Goal: Check status: Check status

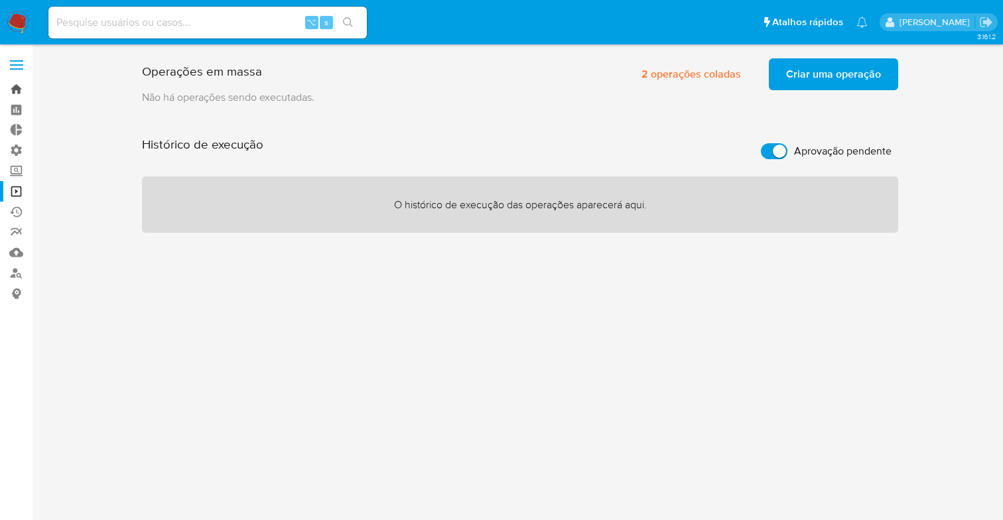
click at [15, 92] on link "Bandeja" at bounding box center [79, 89] width 158 height 21
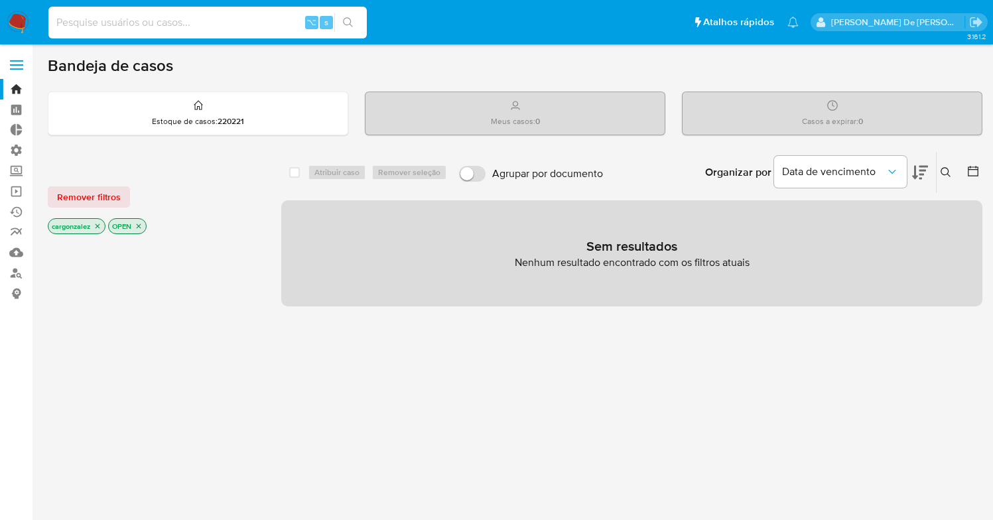
click at [143, 18] on input at bounding box center [207, 22] width 318 height 17
paste input "228698928"
type input "228698928"
click at [356, 20] on button "search-icon" at bounding box center [347, 22] width 27 height 19
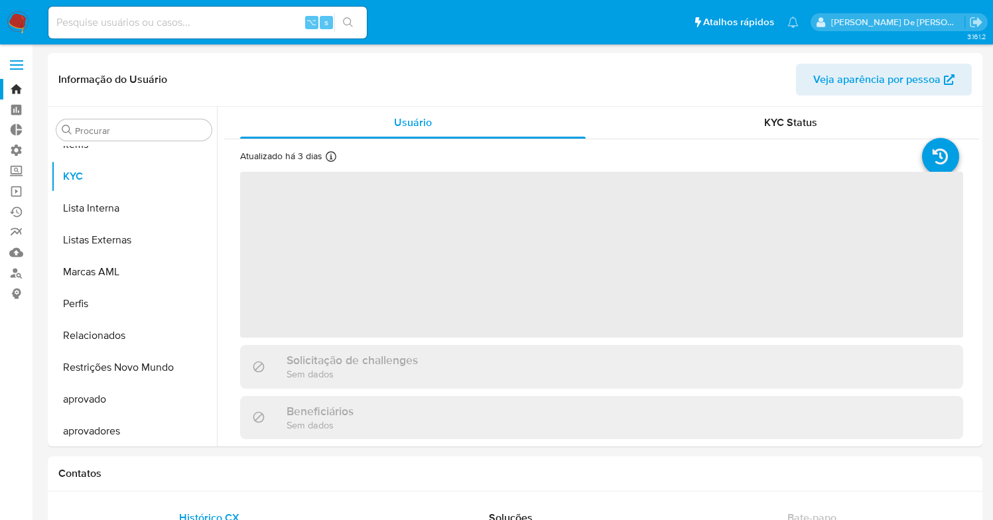
scroll to position [688, 0]
select select "10"
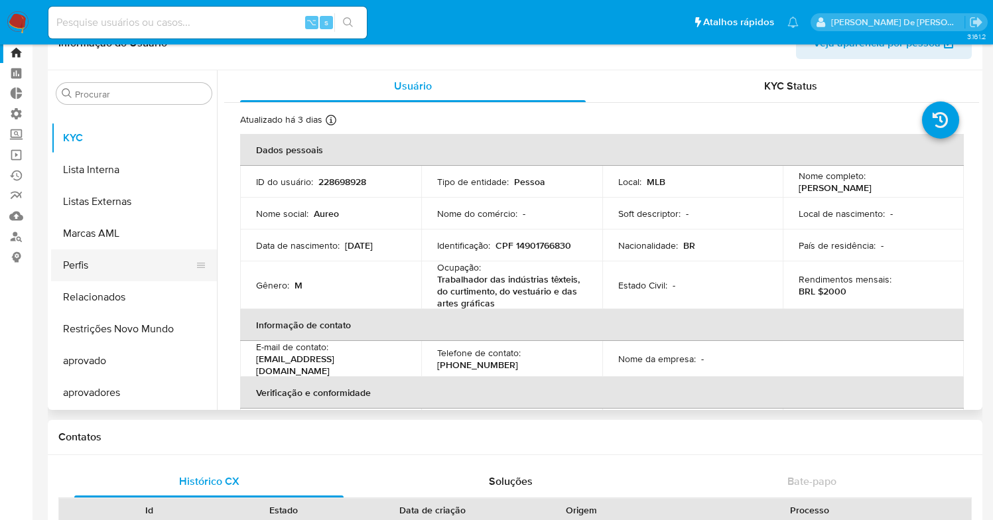
scroll to position [39, 0]
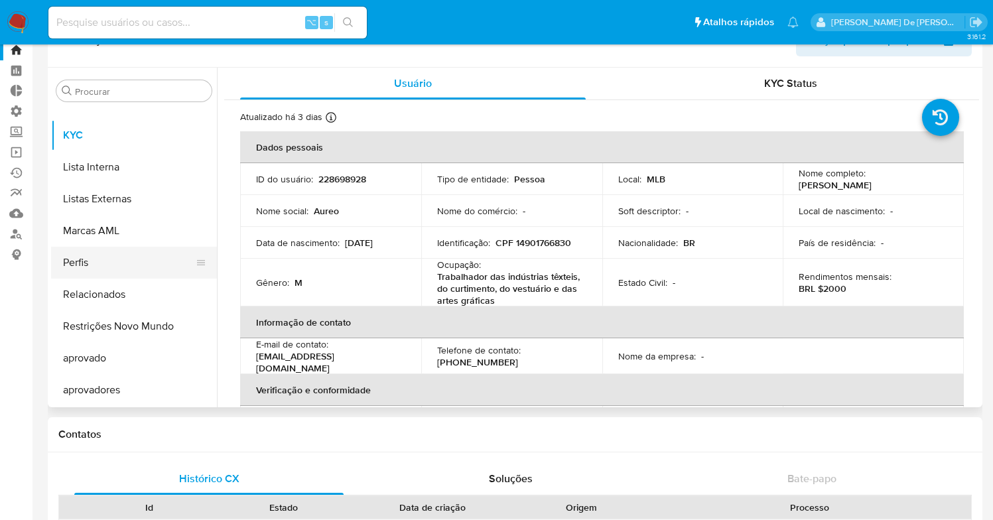
click at [118, 268] on button "Perfis" at bounding box center [128, 263] width 155 height 32
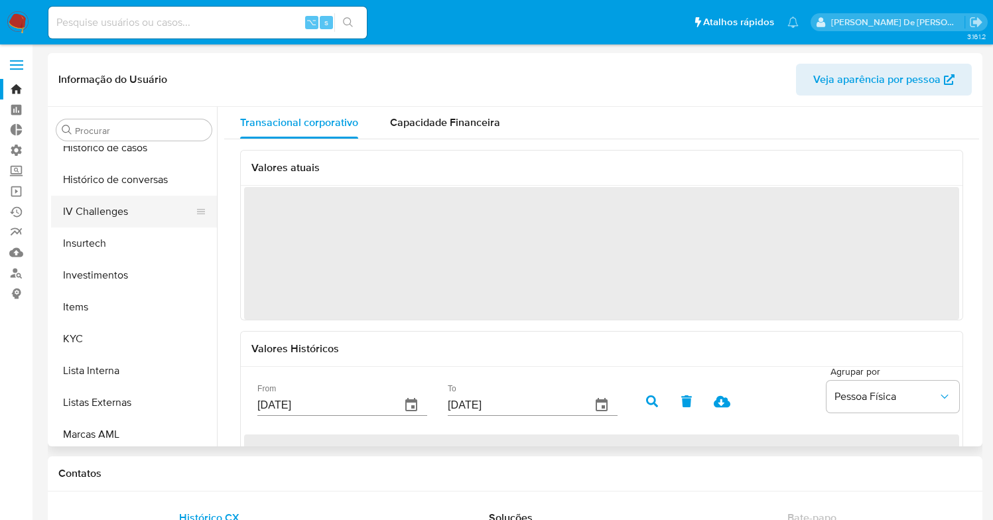
scroll to position [488, 0]
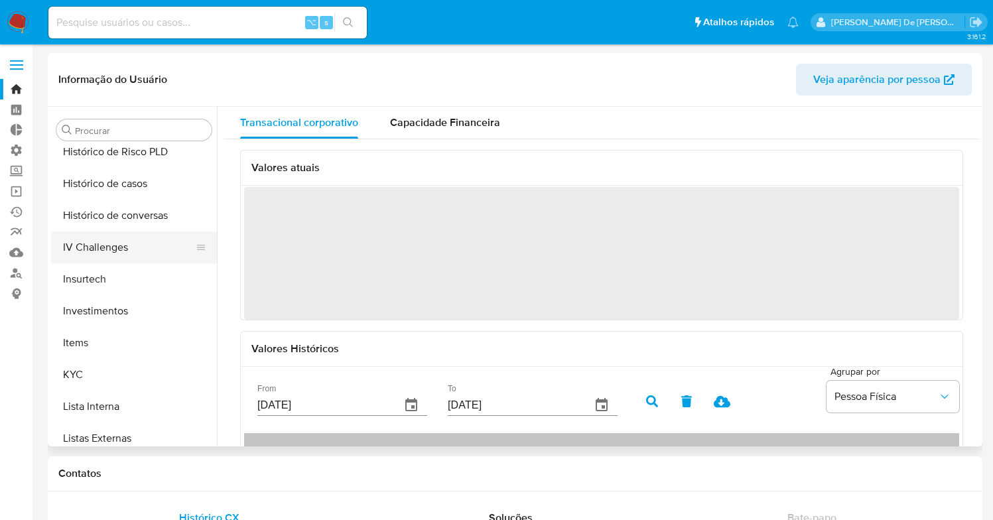
click at [121, 249] on button "IV Challenges" at bounding box center [128, 248] width 155 height 32
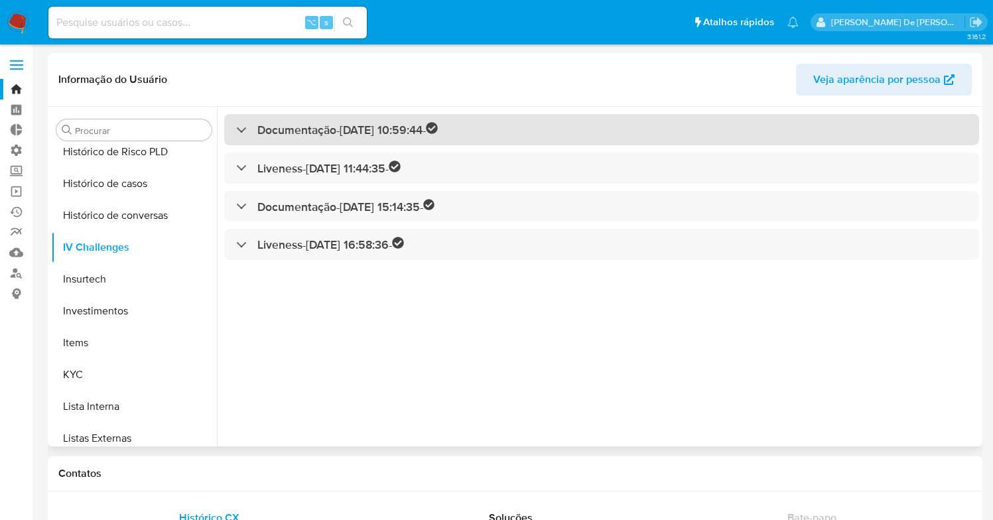
click at [308, 133] on h3 "Documentação - [DATE] 10:59:44 -" at bounding box center [347, 129] width 180 height 15
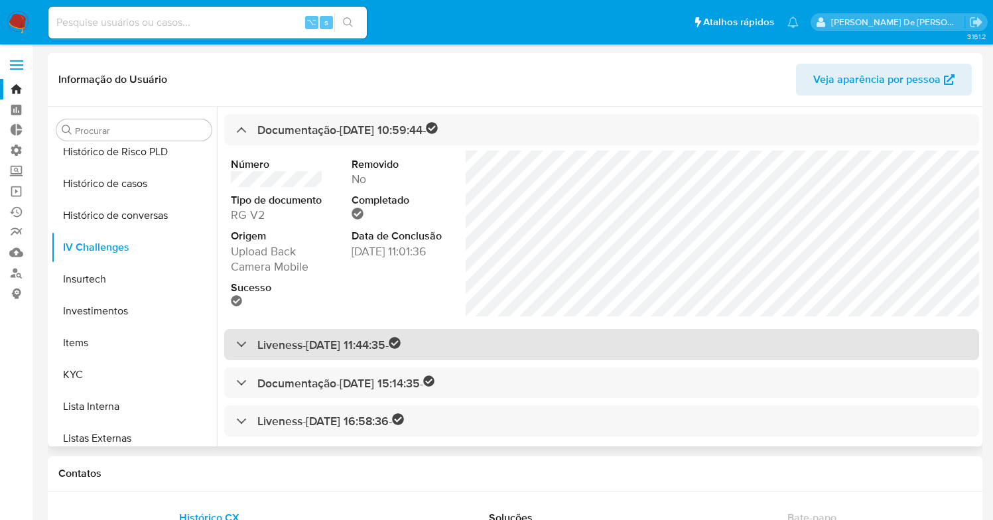
click at [344, 341] on h3 "Liveness - [DATE] 11:44:35 -" at bounding box center [328, 344] width 143 height 15
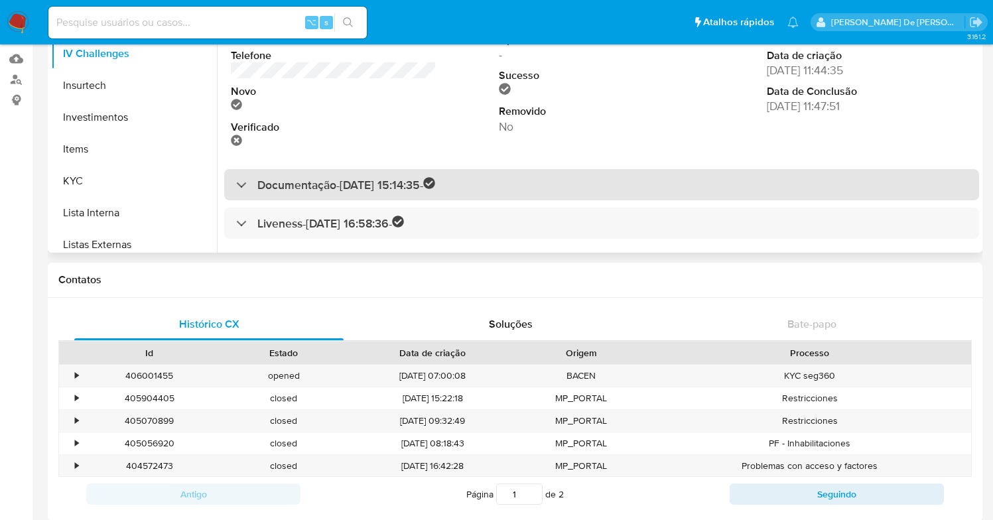
scroll to position [180, 0]
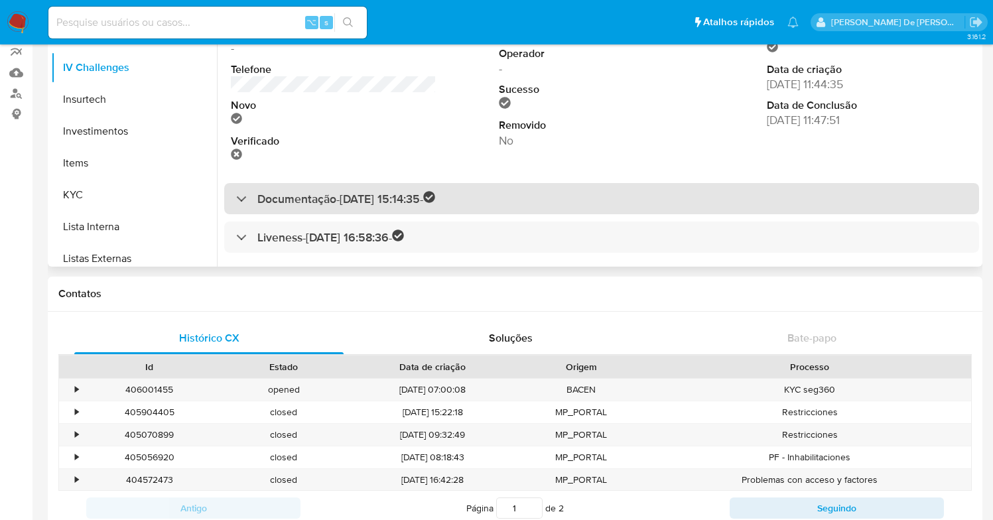
click at [398, 200] on h3 "Documentação - [DATE] 15:14:35 -" at bounding box center [346, 198] width 178 height 15
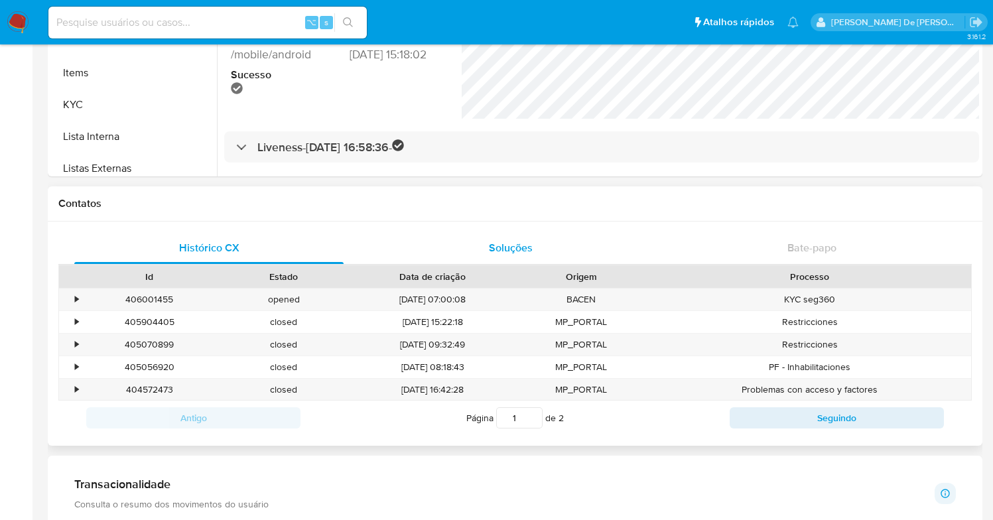
scroll to position [145, 0]
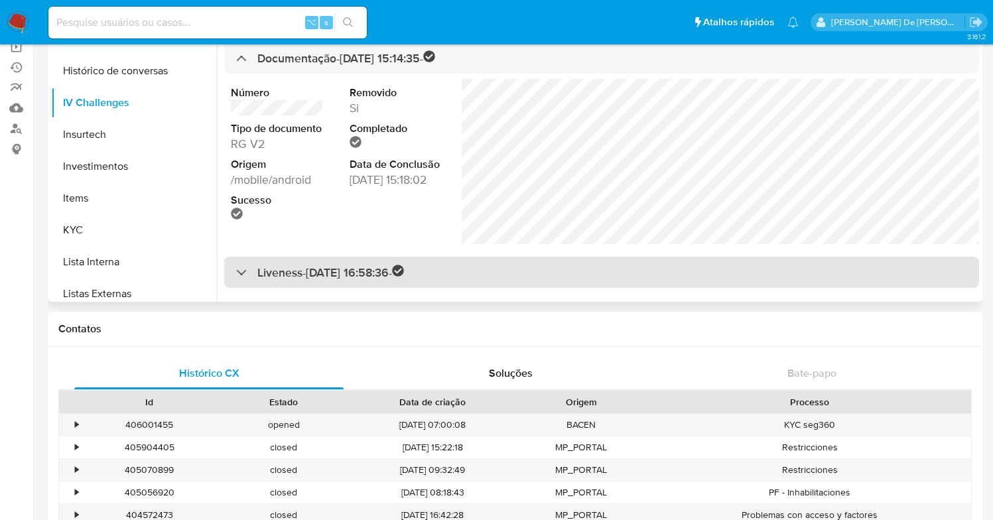
click at [386, 279] on h3 "Liveness - [DATE] 16:58:36 -" at bounding box center [330, 272] width 147 height 15
click at [404, 273] on h3 "Liveness - [DATE] 16:58:36 -" at bounding box center [330, 272] width 147 height 15
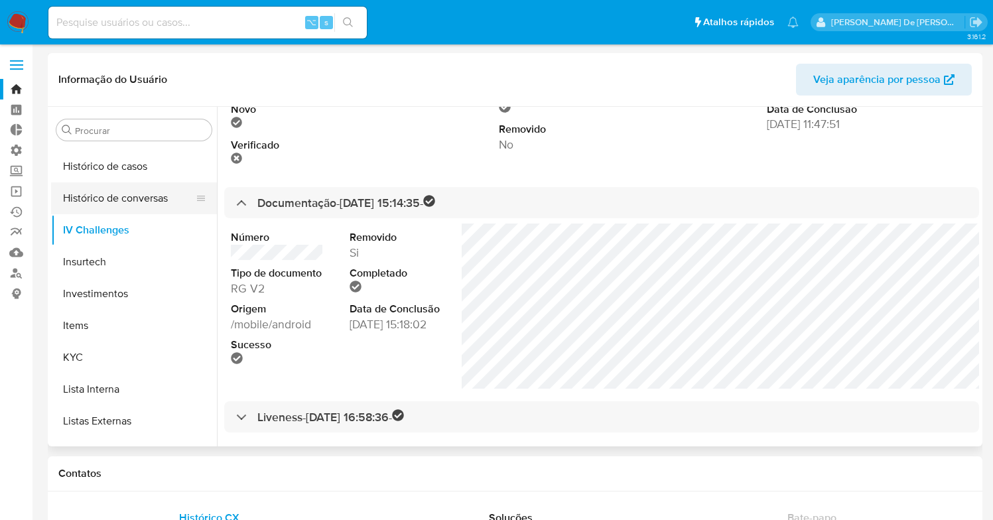
scroll to position [507, 0]
click at [155, 346] on button "KYC" at bounding box center [128, 356] width 155 height 32
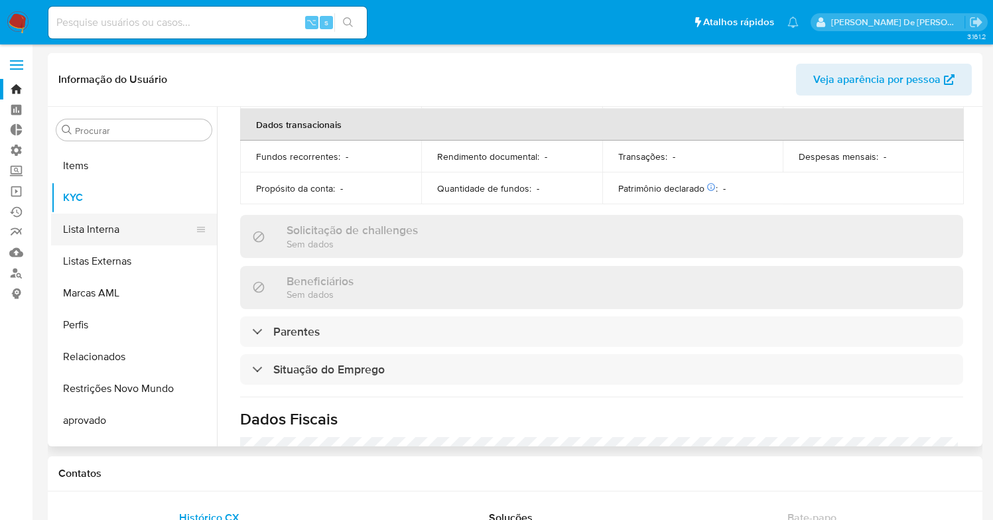
scroll to position [688, 0]
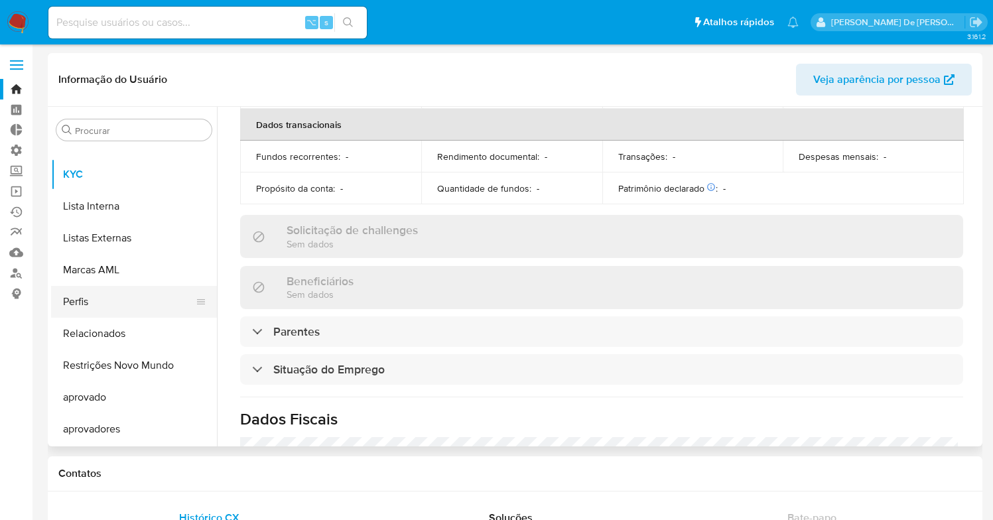
click at [153, 295] on button "Perfis" at bounding box center [128, 302] width 155 height 32
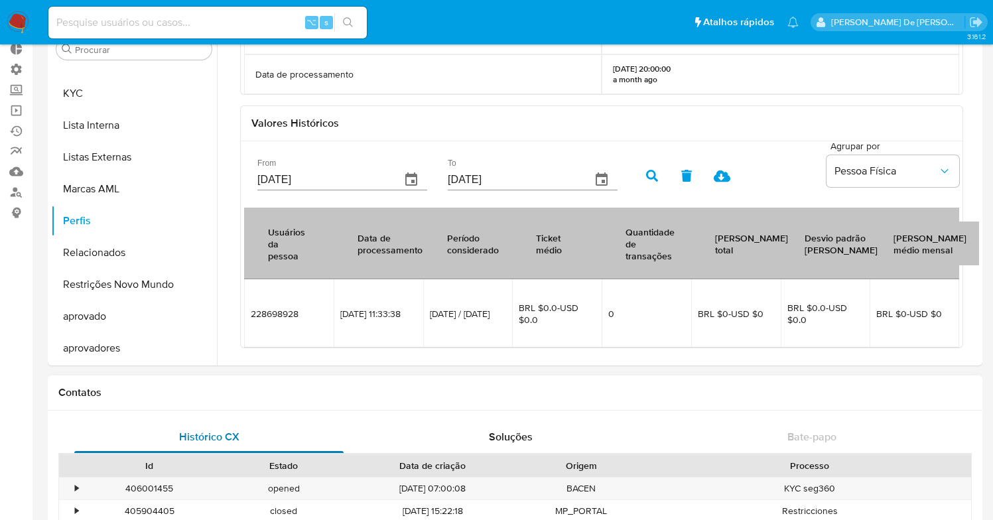
scroll to position [92, 0]
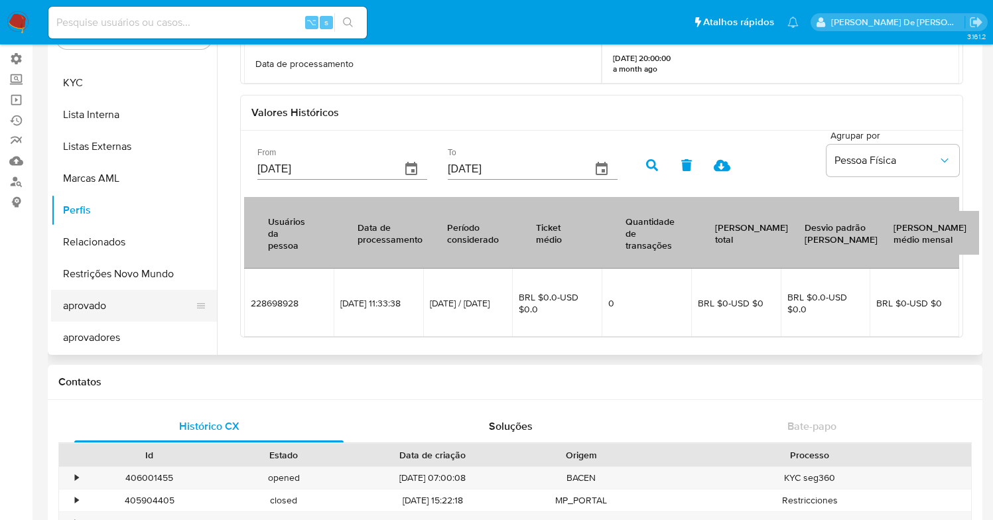
click at [126, 310] on button "aprovado" at bounding box center [128, 306] width 155 height 32
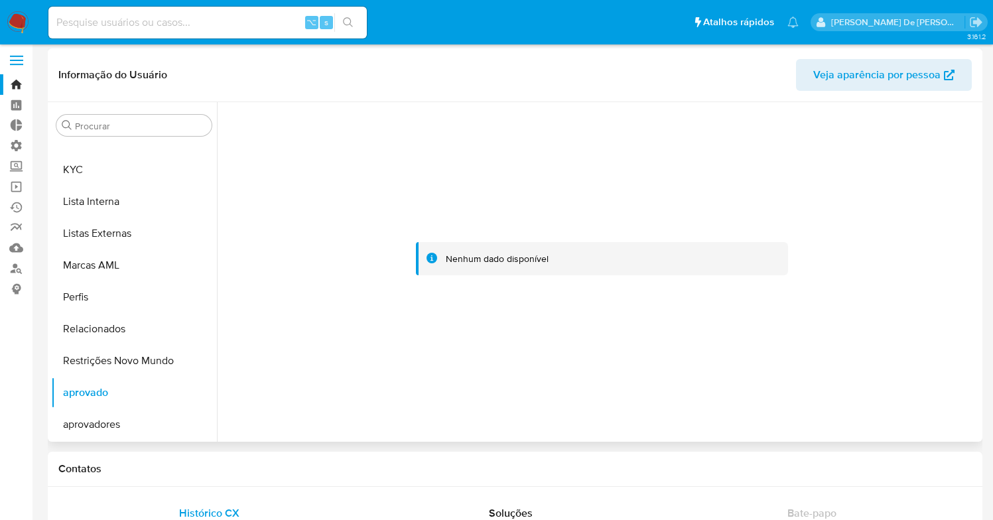
scroll to position [0, 0]
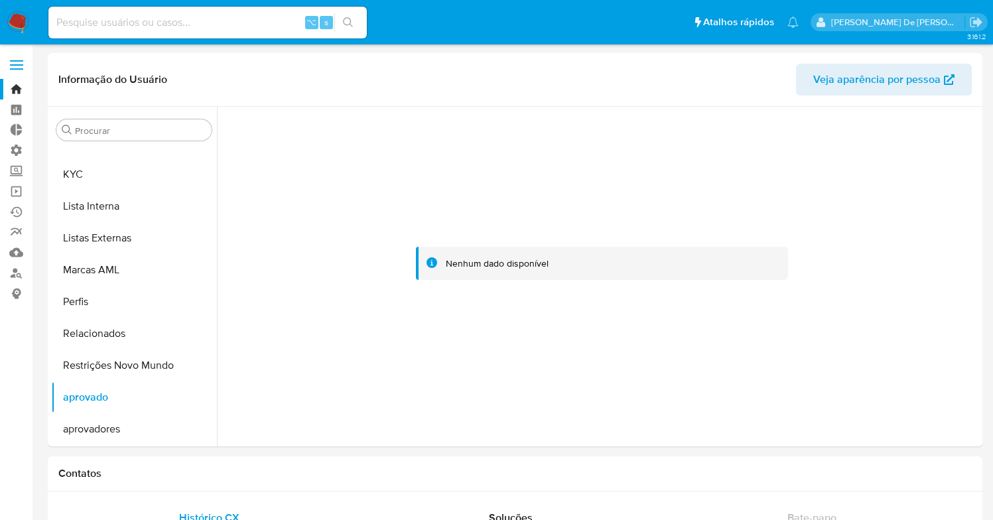
click at [208, 38] on div "⌥ s" at bounding box center [207, 23] width 318 height 32
click at [131, 29] on input at bounding box center [207, 22] width 318 height 17
paste input "228698928"
type input "228698928"
click at [351, 19] on icon "search-icon" at bounding box center [348, 22] width 11 height 11
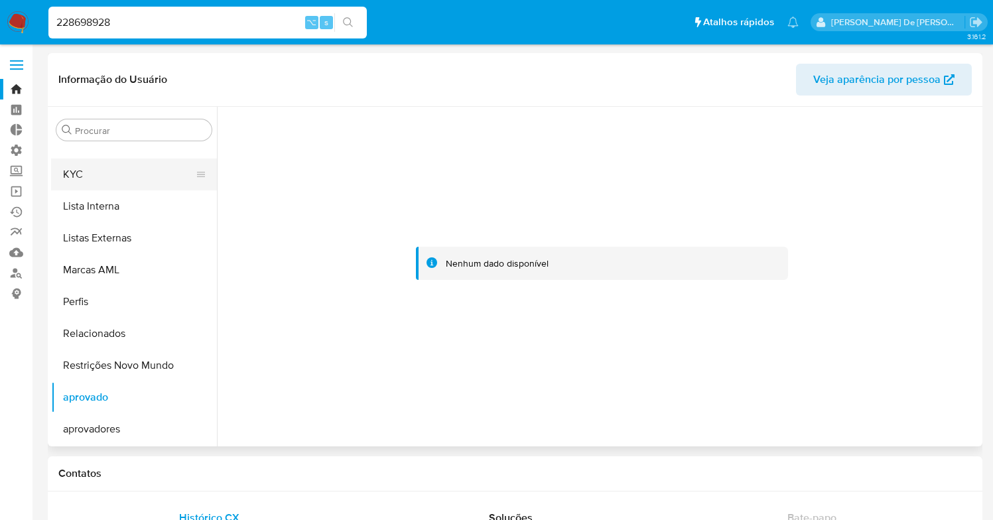
click at [131, 184] on button "KYC" at bounding box center [128, 175] width 155 height 32
